Goal: Download file/media

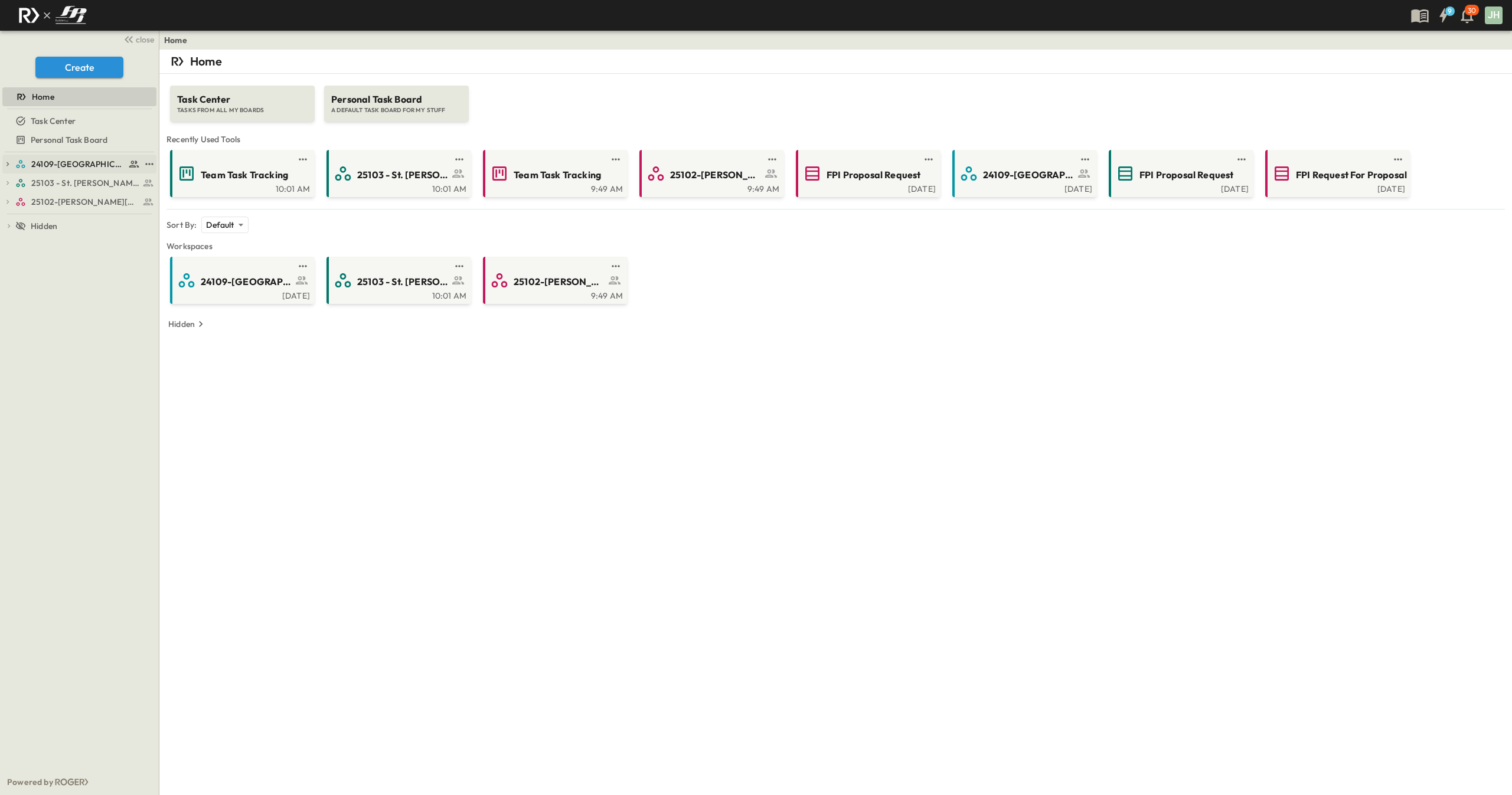
click at [76, 163] on span "24109-[GEOGRAPHIC_DATA][PERSON_NAME]" at bounding box center [78, 164] width 94 height 12
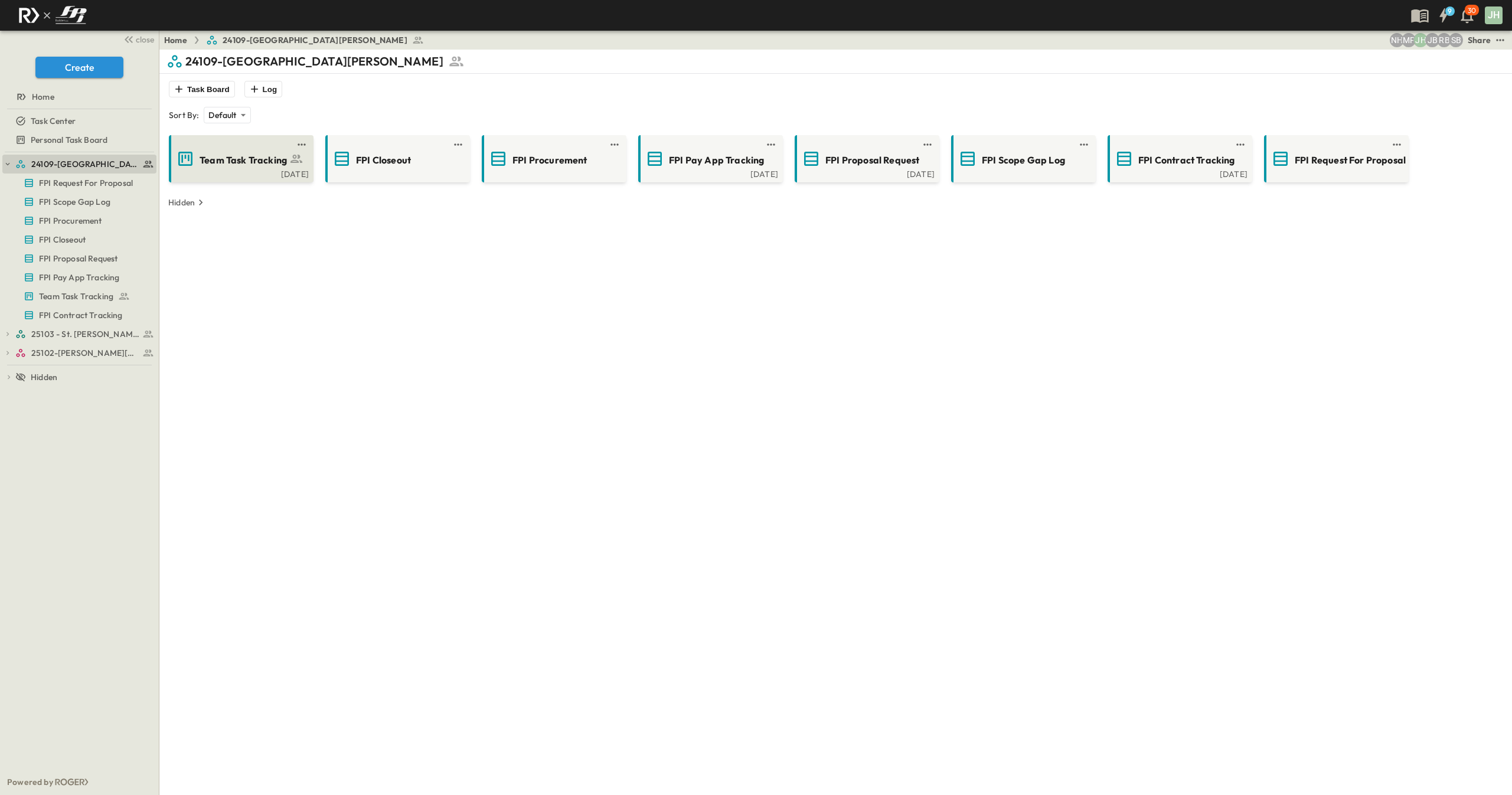
click at [214, 169] on div "[DATE]" at bounding box center [240, 173] width 138 height 9
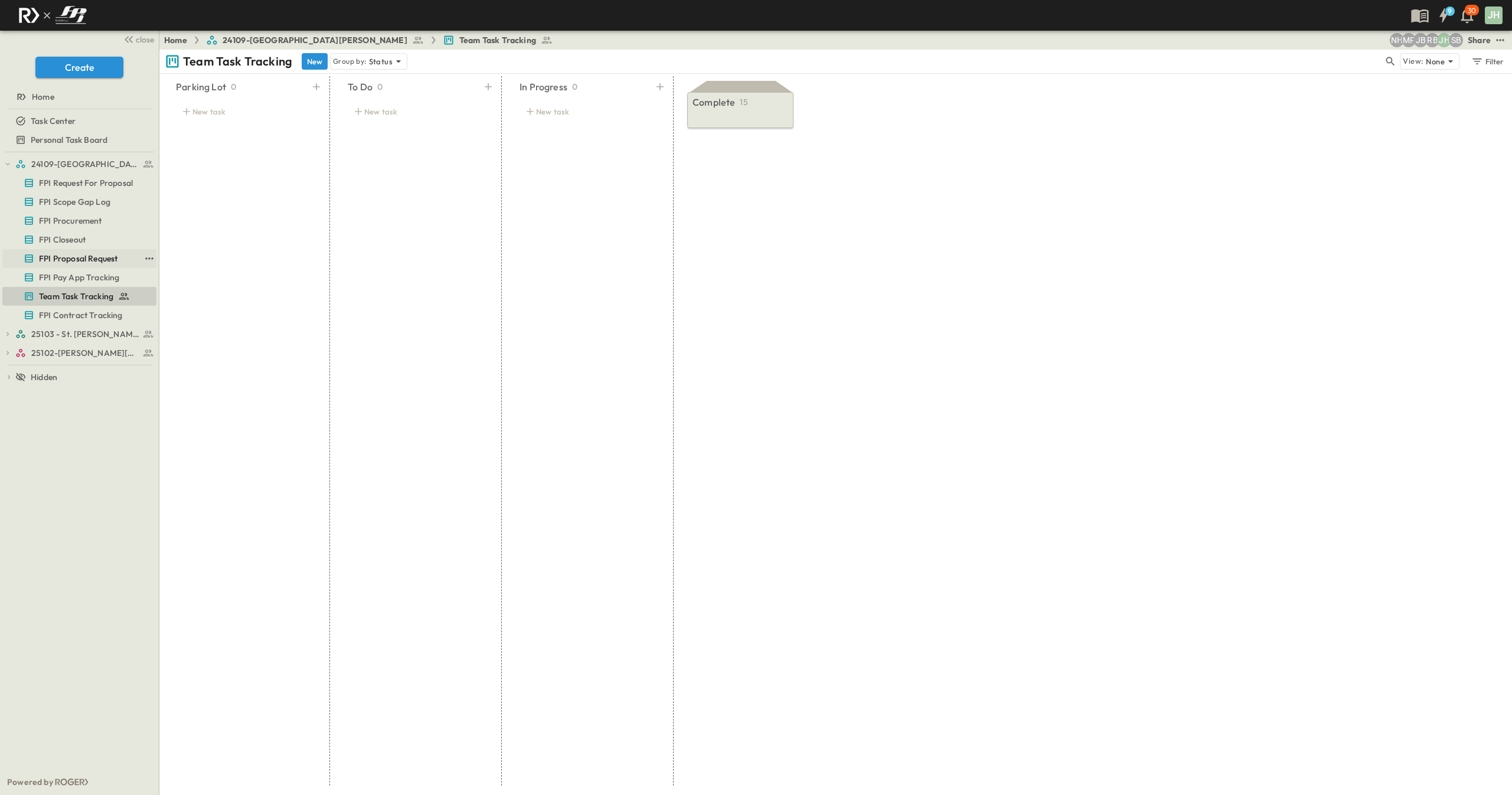
click at [77, 255] on span "FPI Proposal Request" at bounding box center [78, 259] width 79 height 12
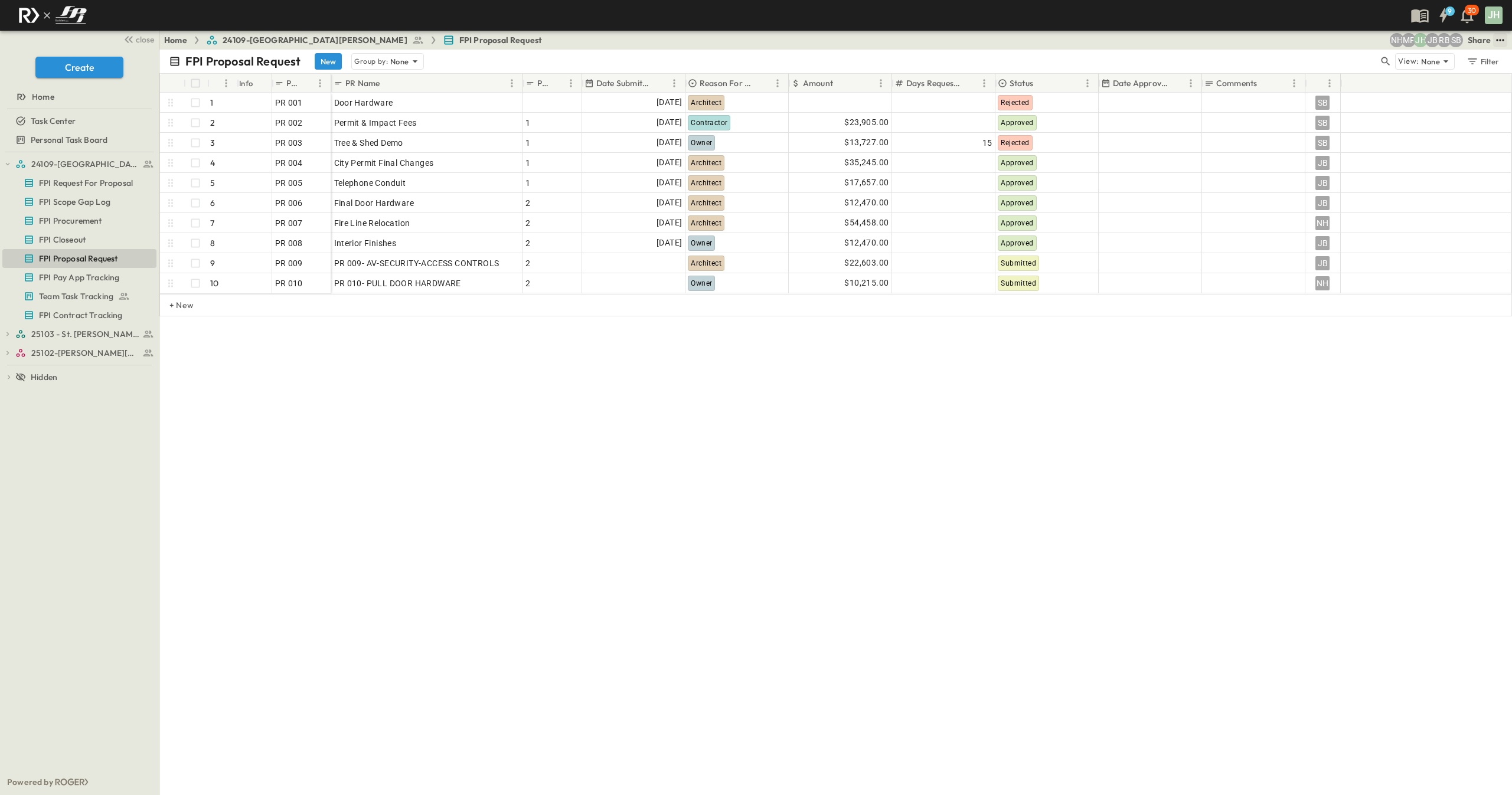
click at [1503, 38] on icon "test" at bounding box center [1500, 40] width 12 height 12
click at [1396, 143] on li "PDF" at bounding box center [1386, 144] width 61 height 19
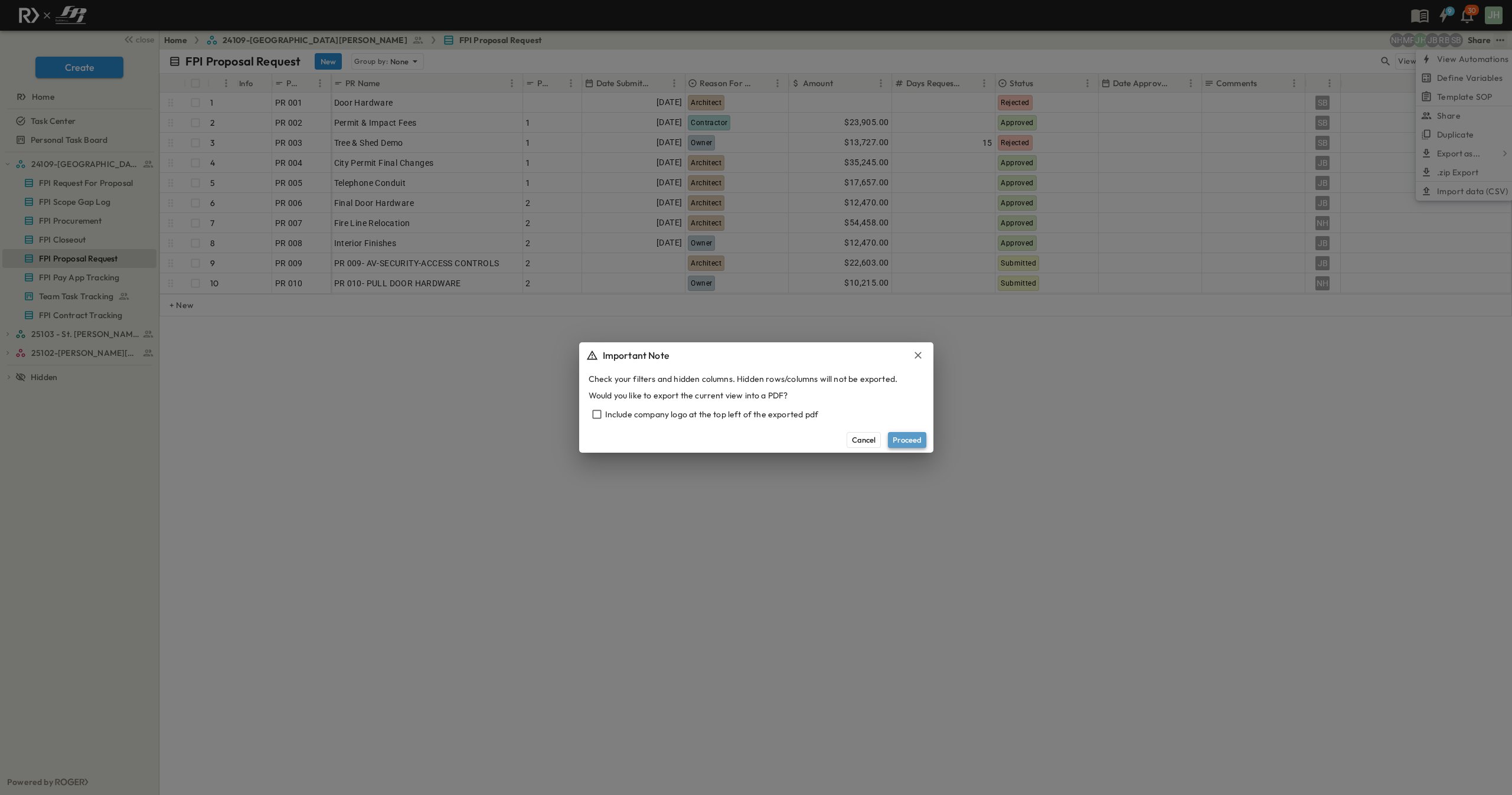
click at [902, 439] on button "Proceed" at bounding box center [907, 440] width 38 height 15
